Goal: Task Accomplishment & Management: Complete application form

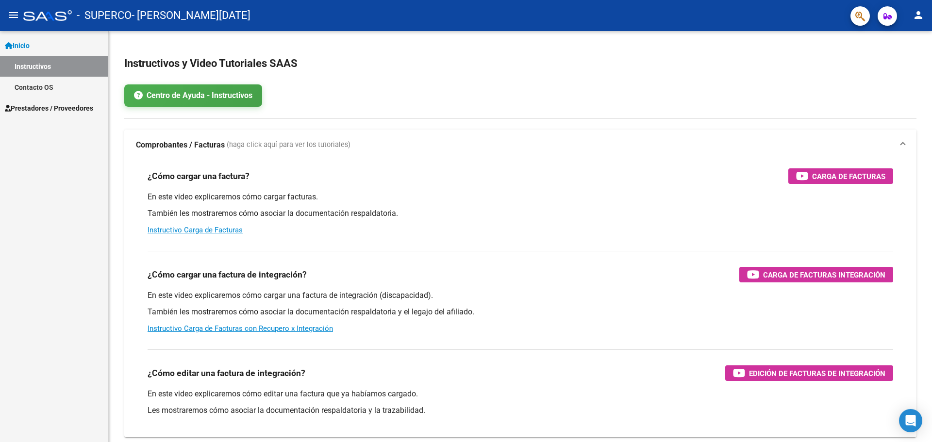
click at [45, 106] on span "Prestadores / Proveedores" at bounding box center [49, 108] width 88 height 11
click at [48, 84] on link "Facturas - Listado/Carga" at bounding box center [54, 87] width 108 height 21
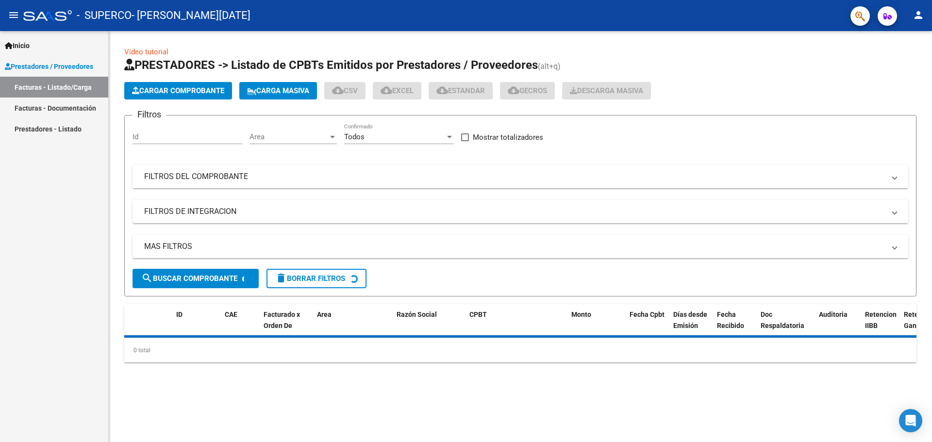
click at [145, 84] on button "Cargar Comprobante" at bounding box center [178, 90] width 108 height 17
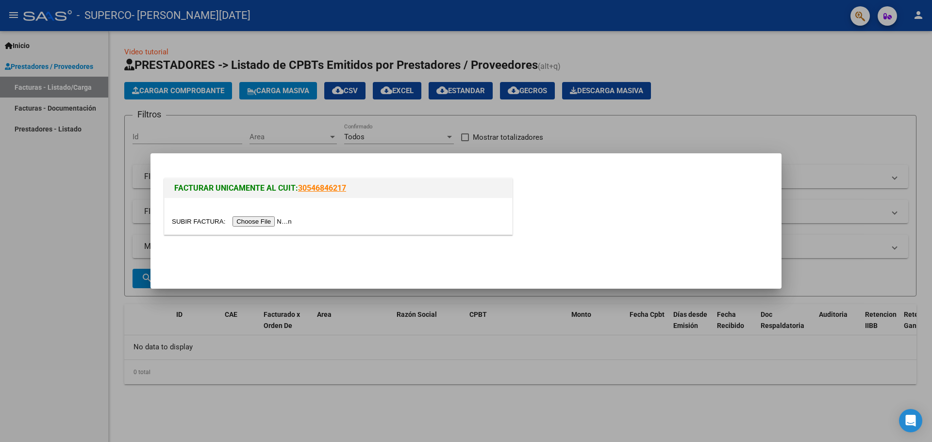
click at [250, 220] on input "file" at bounding box center [233, 222] width 123 height 10
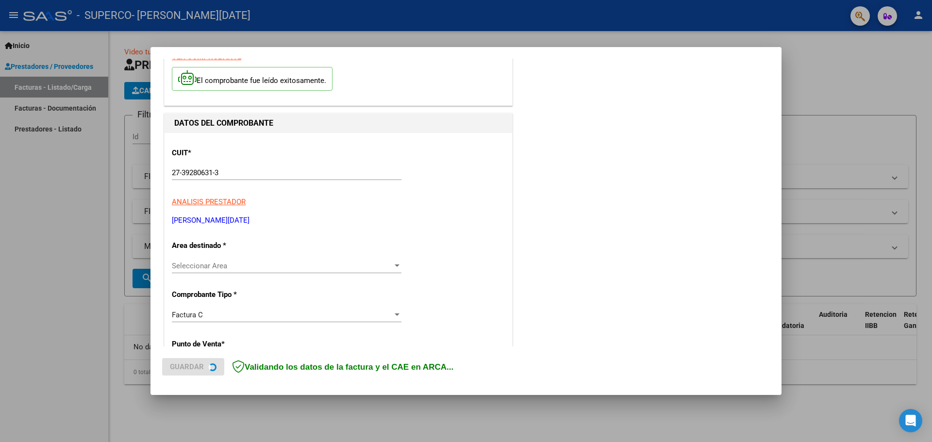
scroll to position [49, 0]
click at [300, 266] on span "Seleccionar Area" at bounding box center [282, 265] width 221 height 9
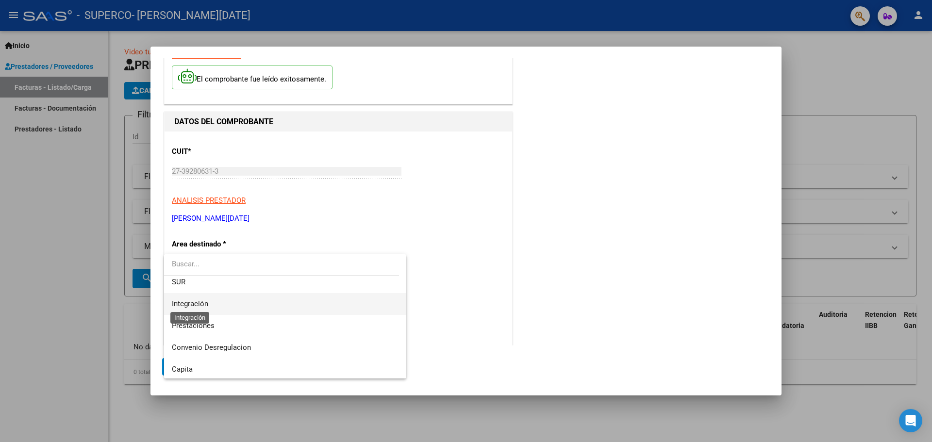
click at [195, 304] on span "Integración" at bounding box center [190, 304] width 36 height 9
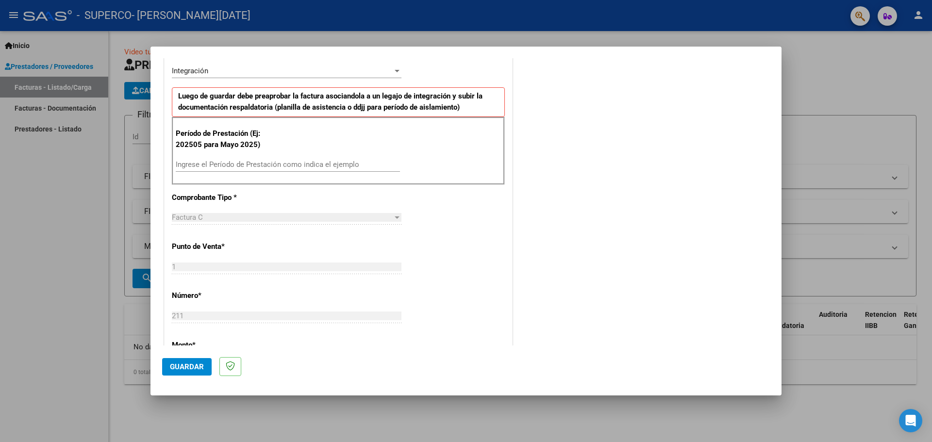
scroll to position [243, 0]
drag, startPoint x: 254, startPoint y: 152, endPoint x: 251, endPoint y: 156, distance: 5.9
click at [253, 153] on div "Período de Prestación (Ej: 202505 para [DATE]) Ingrese el Período de Prestación…" at bounding box center [338, 150] width 333 height 68
click at [249, 160] on input "Ingrese el Período de Prestación como indica el ejemplo" at bounding box center [288, 163] width 224 height 9
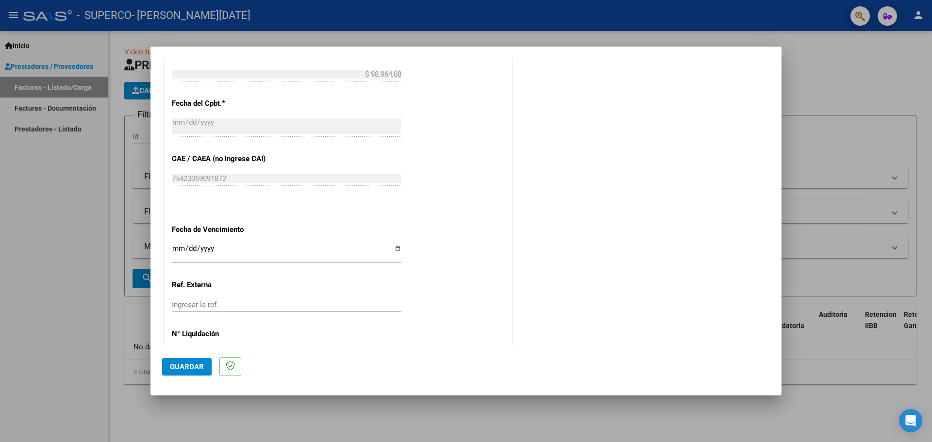
scroll to position [534, 0]
type input "202509"
click at [395, 248] on input "Ingresar la fecha" at bounding box center [287, 251] width 230 height 16
click at [395, 247] on input "Ingresar la fecha" at bounding box center [287, 251] width 230 height 16
type input "[DATE]"
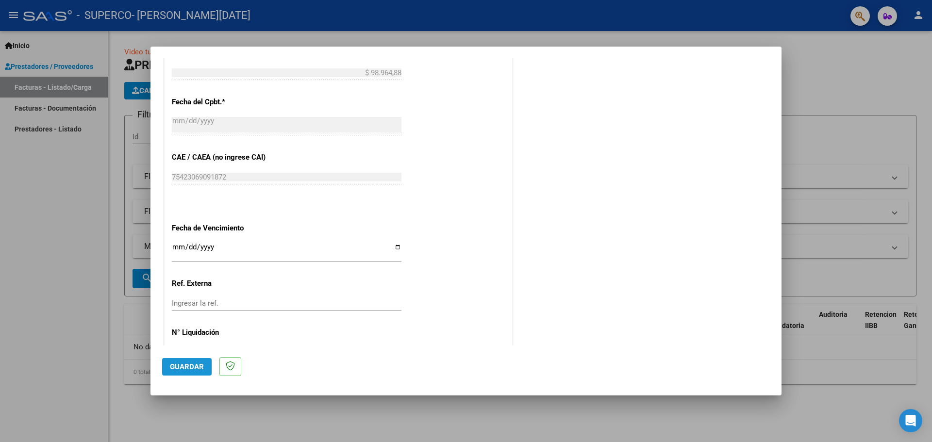
click at [201, 369] on span "Guardar" at bounding box center [187, 367] width 34 height 9
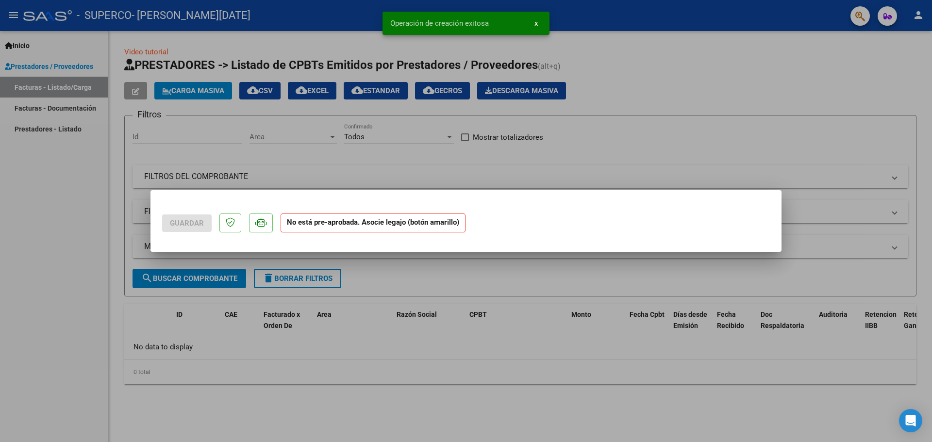
scroll to position [0, 0]
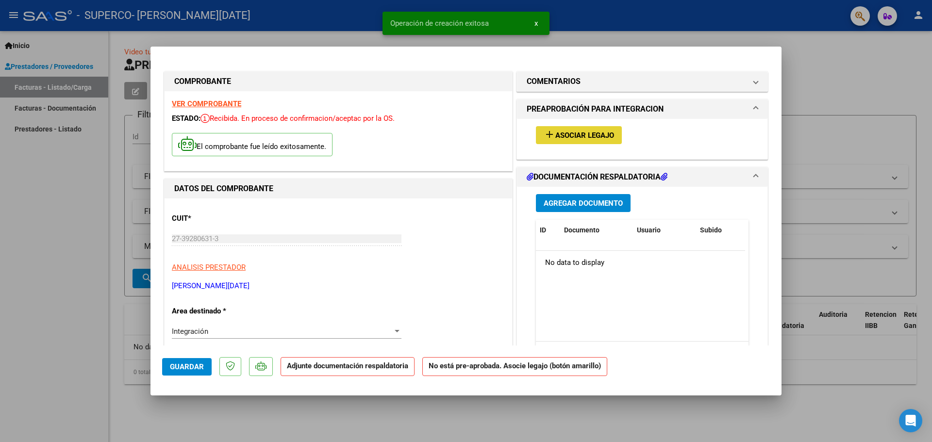
click at [610, 131] on button "add Asociar Legajo" at bounding box center [579, 135] width 86 height 18
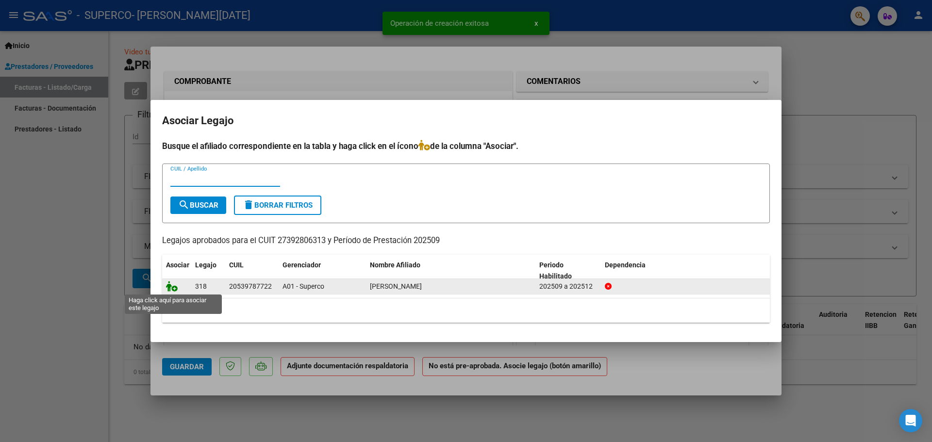
click at [168, 283] on icon at bounding box center [172, 286] width 12 height 11
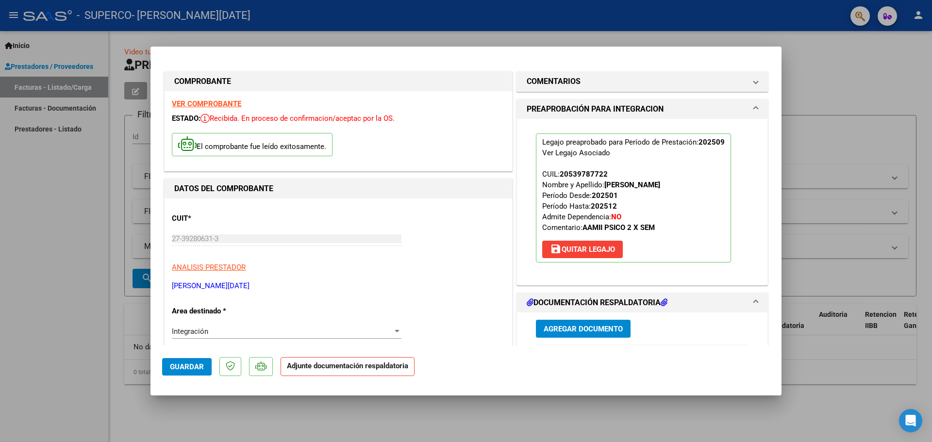
click at [606, 327] on span "Agregar Documento" at bounding box center [583, 329] width 79 height 9
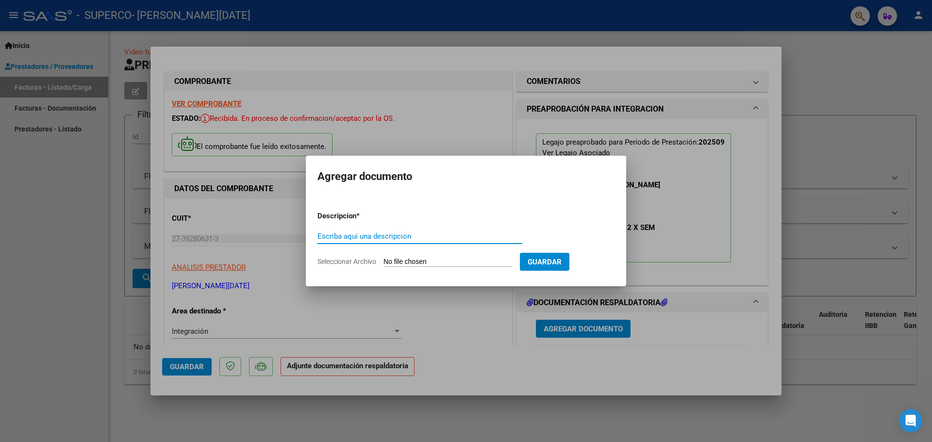
click at [380, 233] on input "Escriba aquí una descripcion" at bounding box center [420, 236] width 205 height 9
type input "Asistencia"
click at [418, 260] on input "Seleccionar Archivo" at bounding box center [448, 262] width 129 height 9
type input "C:\fakepath\Asistencia [PERSON_NAME].pdf"
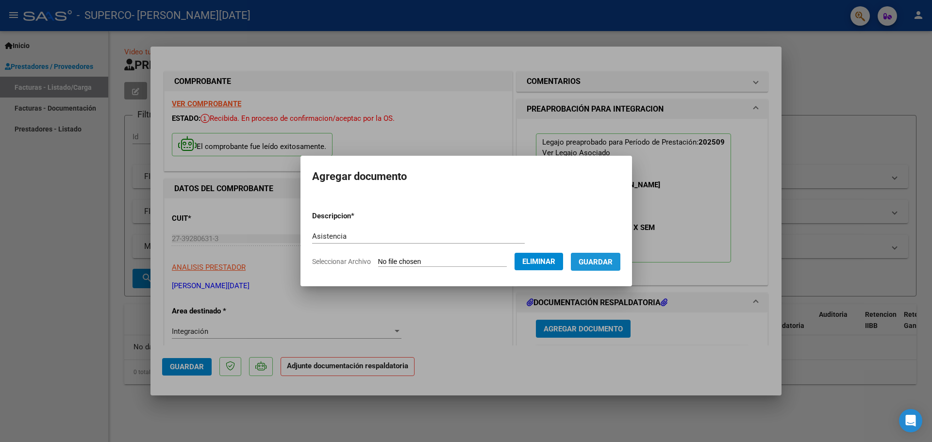
click at [609, 260] on span "Guardar" at bounding box center [596, 262] width 34 height 9
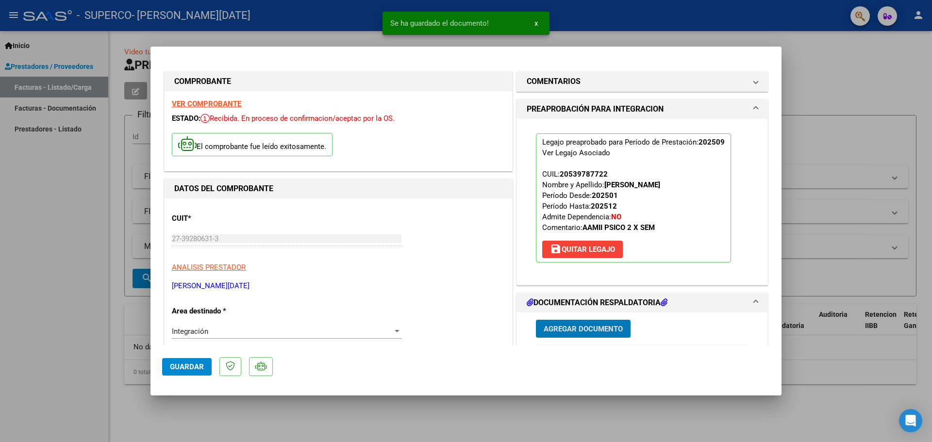
click at [195, 361] on button "Guardar" at bounding box center [187, 366] width 50 height 17
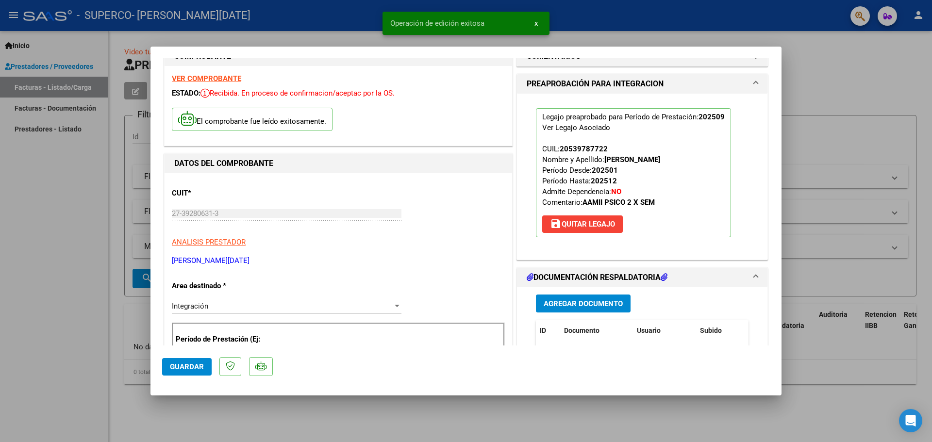
scroll to position [146, 0]
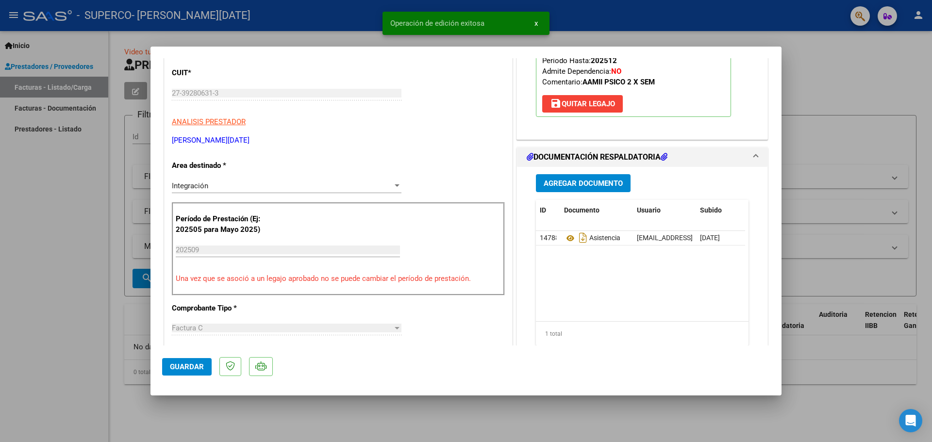
click at [23, 199] on div at bounding box center [466, 221] width 932 height 442
type input "$ 0,00"
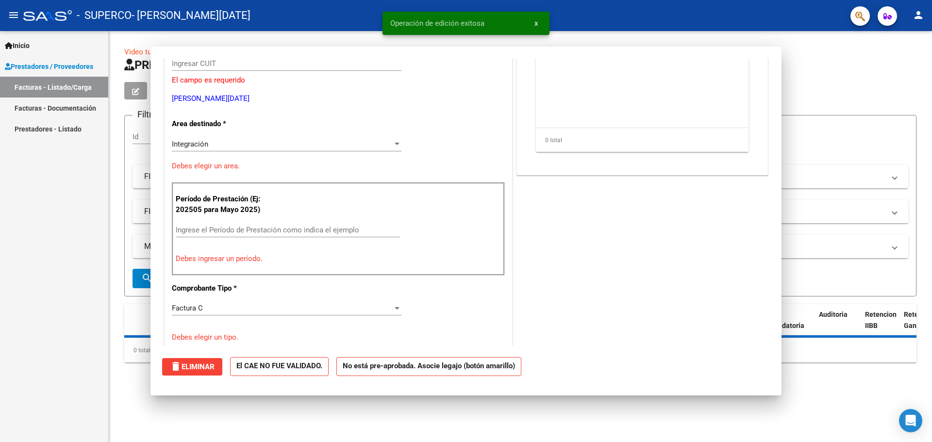
scroll to position [116, 0]
